Goal: Find specific page/section: Find specific page/section

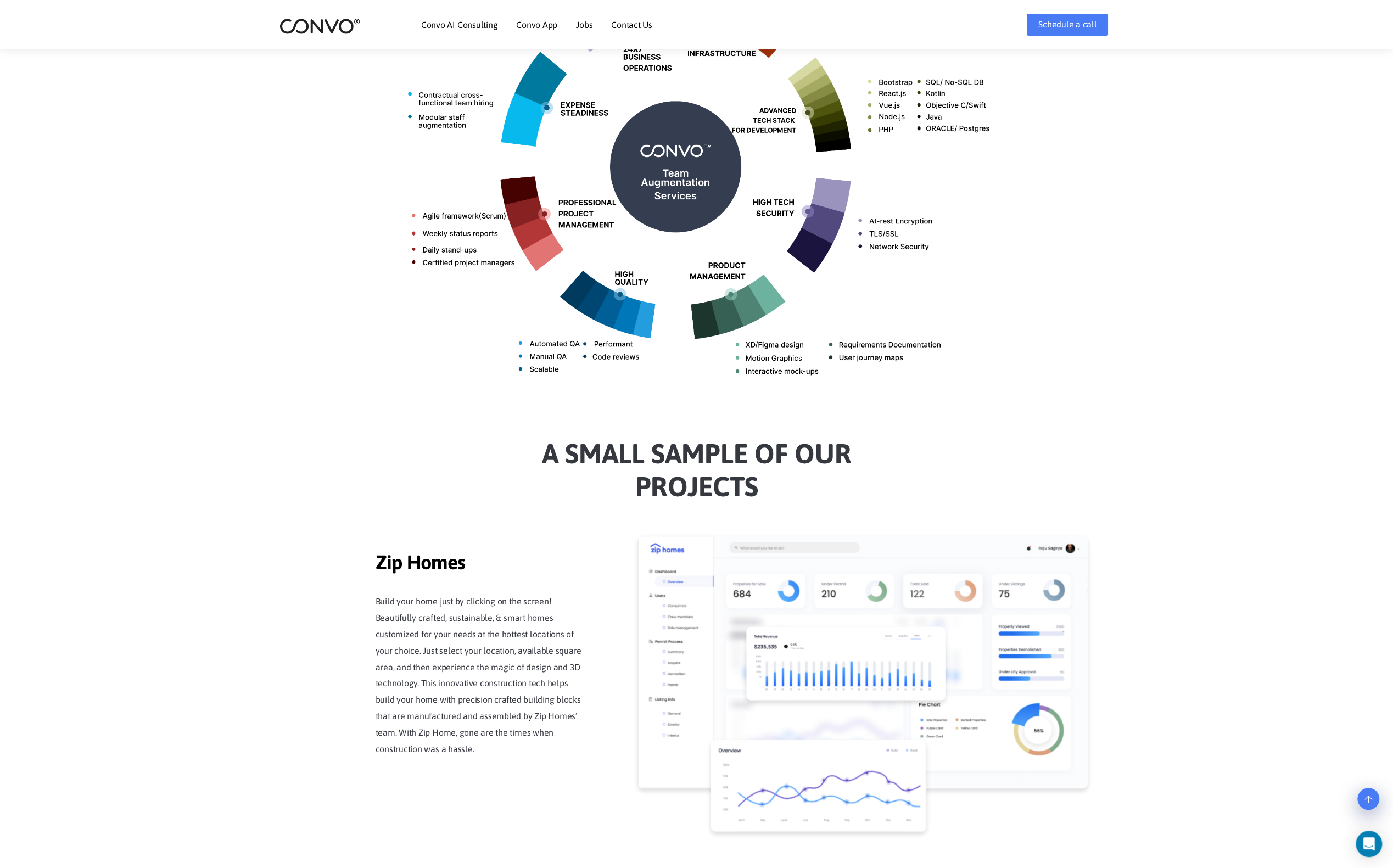
scroll to position [549, 0]
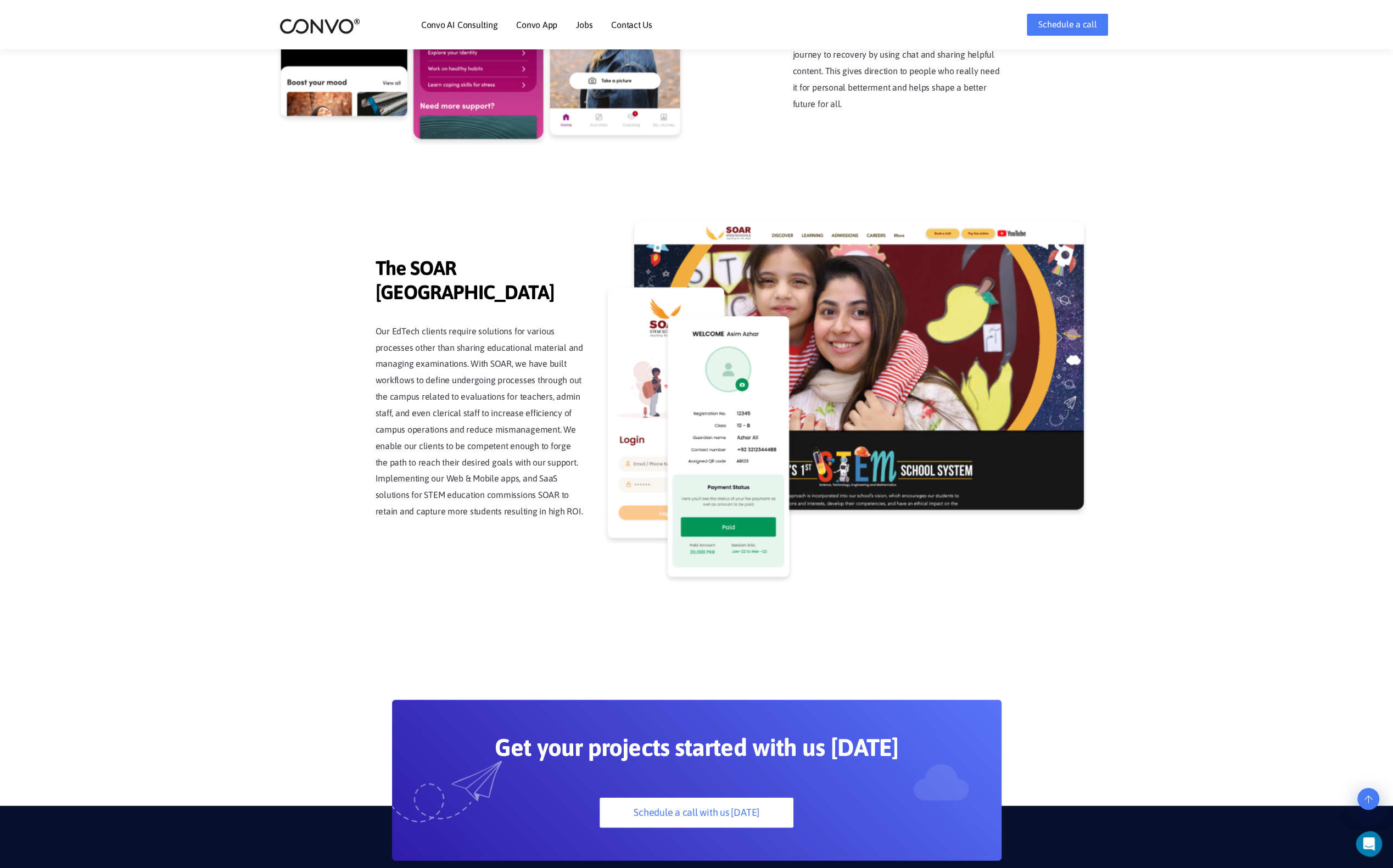
scroll to position [2525, 0]
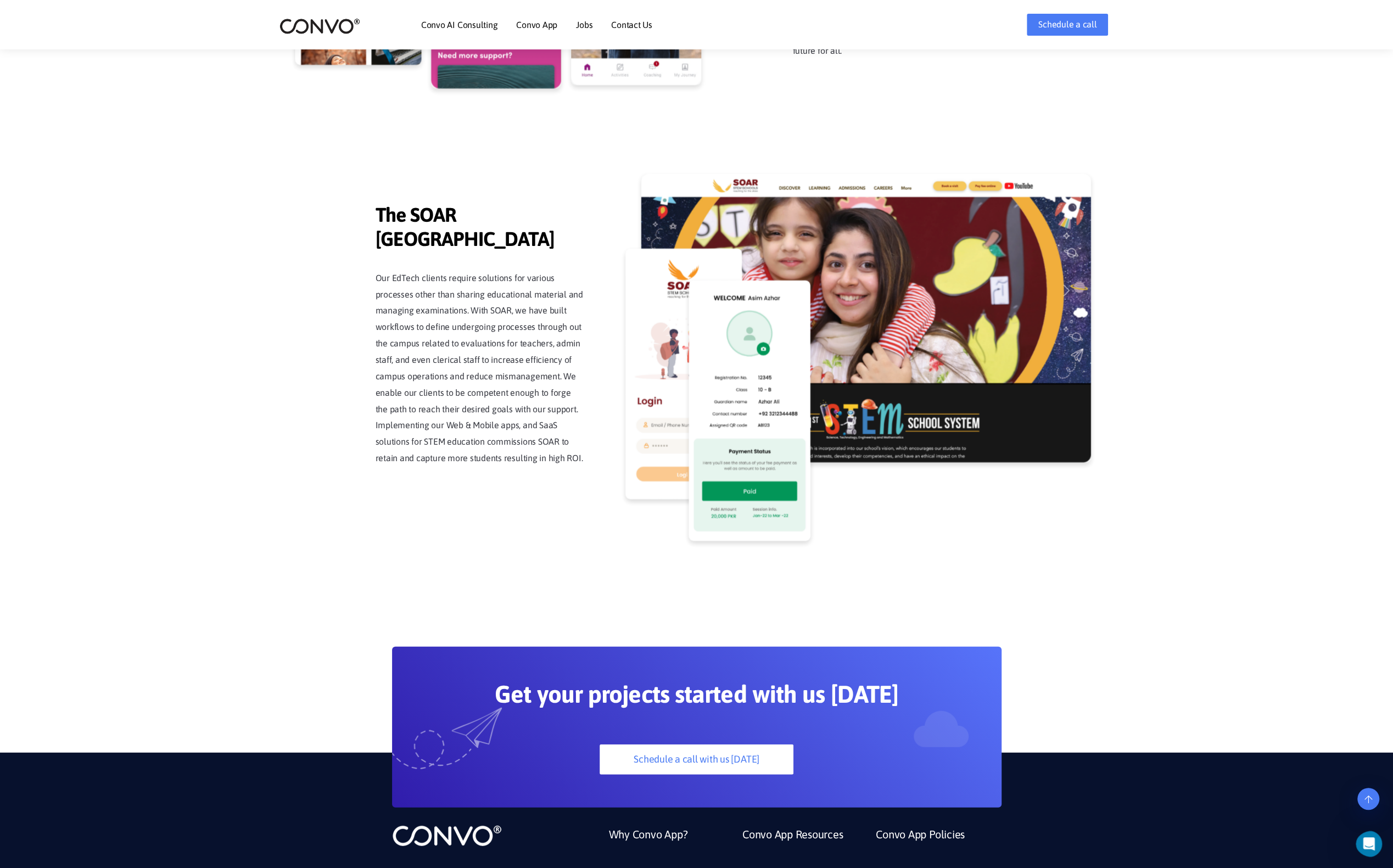
click at [585, 26] on link "Jobs" at bounding box center [584, 25] width 16 height 9
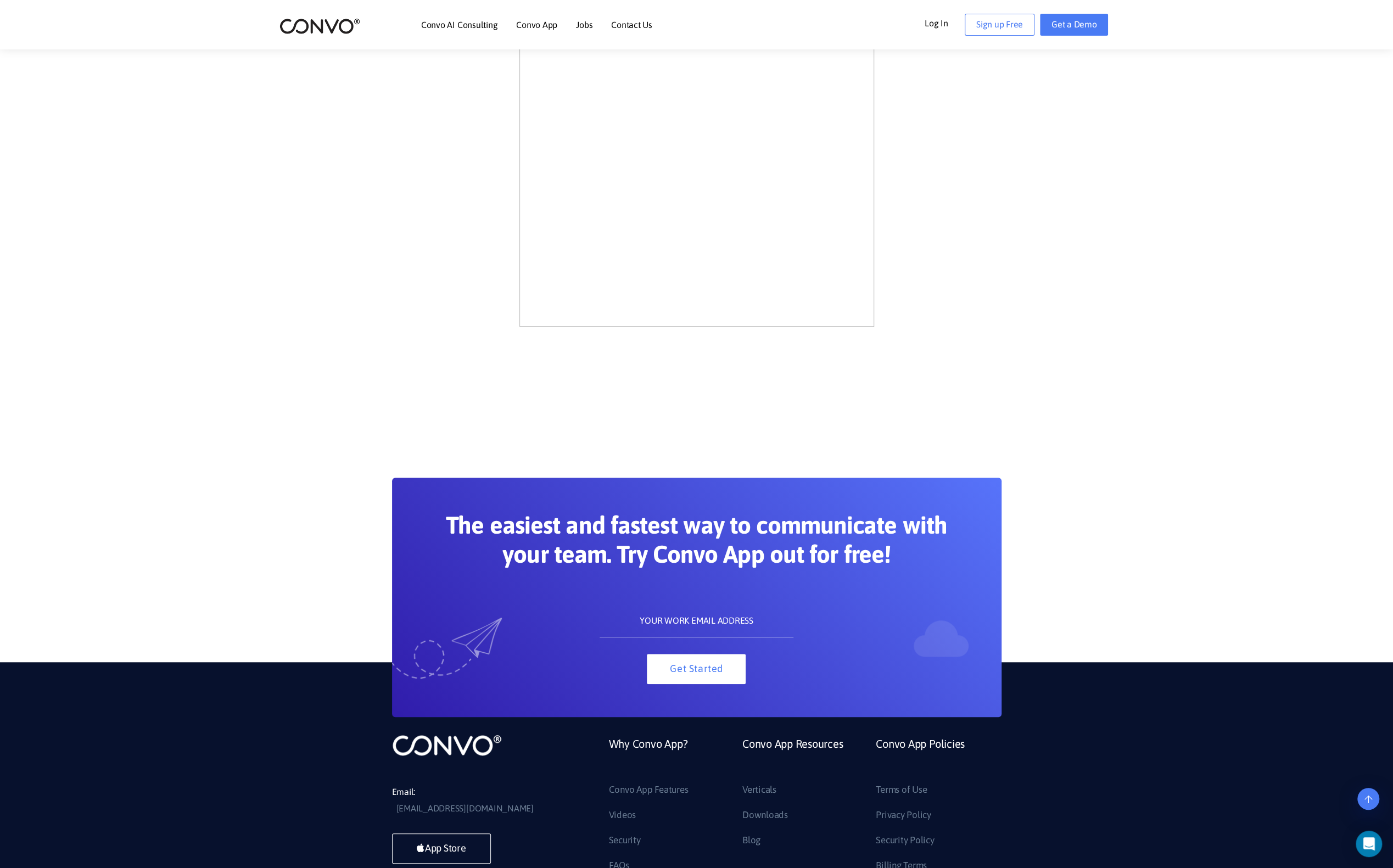
scroll to position [687, 0]
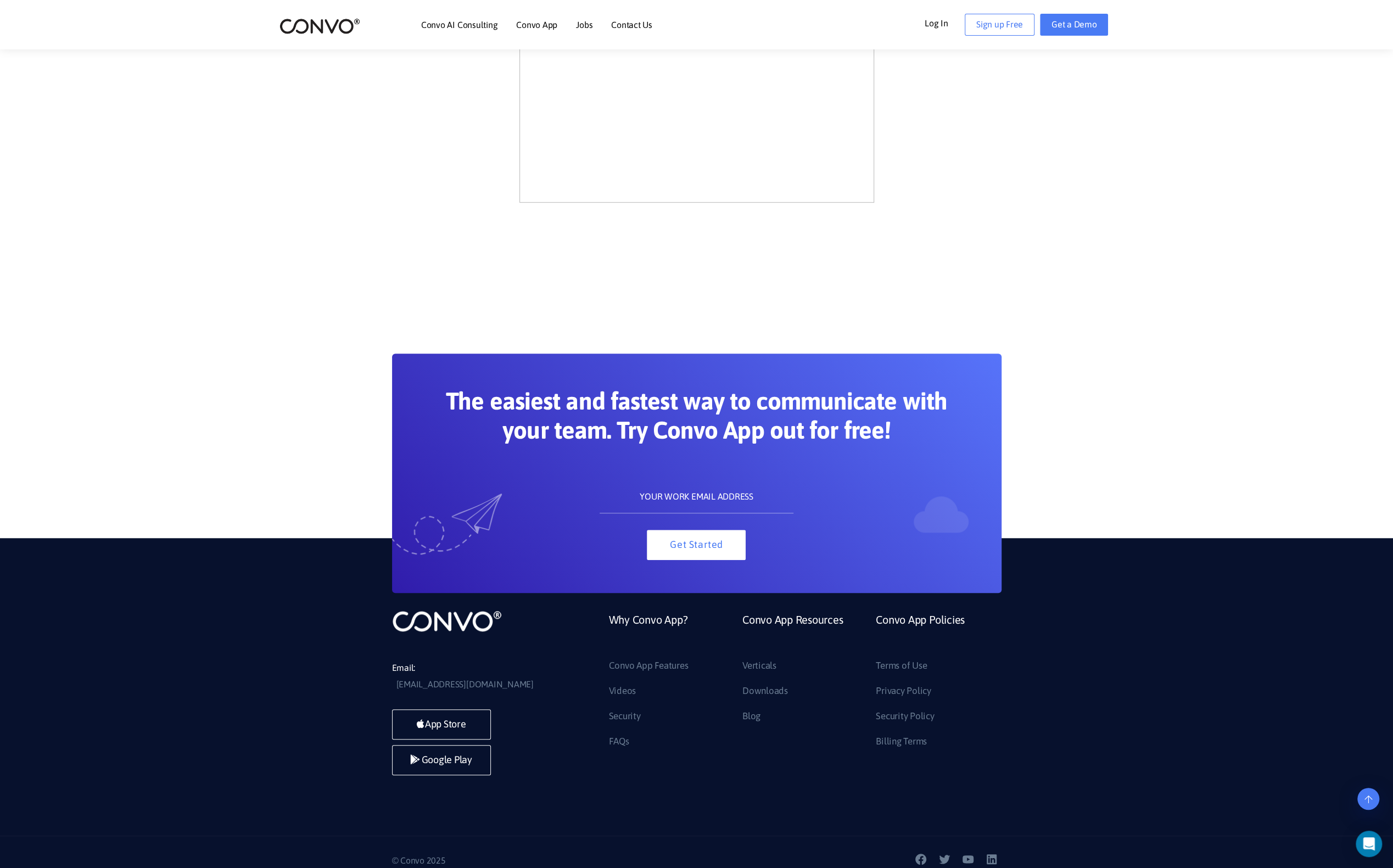
click at [308, 32] on img at bounding box center [320, 26] width 81 height 17
